Goal: Task Accomplishment & Management: Use online tool/utility

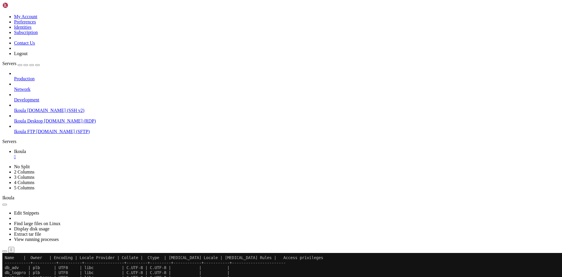
scroll to position [1290, 0]
click at [30, 276] on span "Connect" at bounding box center [22, 280] width 16 height 5
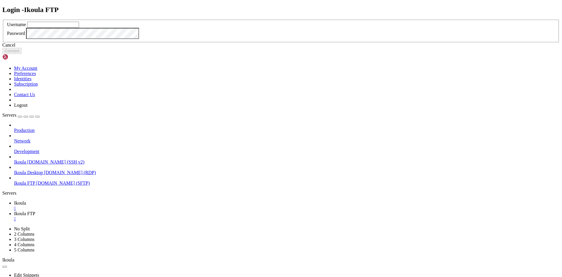
click at [79, 28] on input "text" at bounding box center [53, 25] width 52 height 6
type input "plb"
click at [22, 54] on button "Connect" at bounding box center [11, 51] width 19 height 6
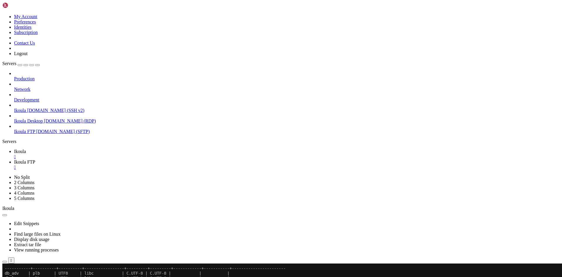
scroll to position [69, 0]
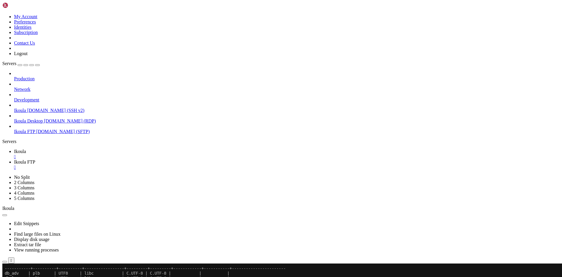
type input "/home/plb/advisor/src"
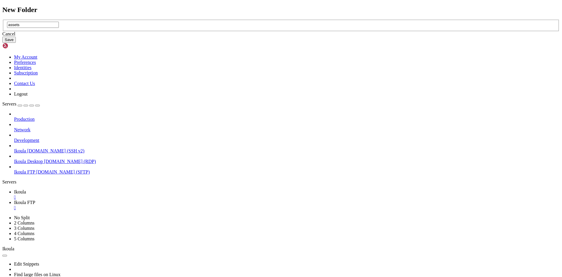
type input "assets"
click at [16, 43] on button "Save" at bounding box center [8, 40] width 13 height 6
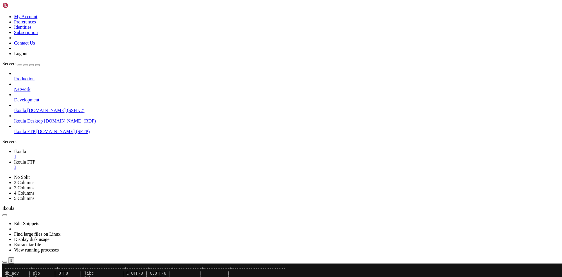
click at [5, 276] on icon "button" at bounding box center [5, 278] width 0 height 0
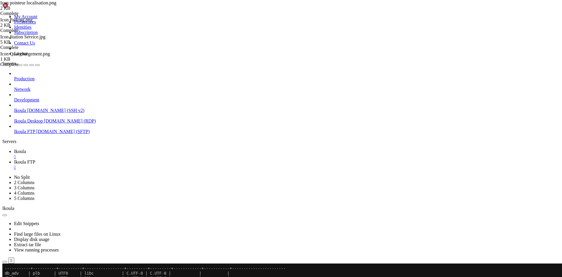
click at [5, 276] on icon "button" at bounding box center [5, 278] width 0 height 0
type input "/home/plb/advisor"
